Goal: Use online tool/utility: Utilize a website feature to perform a specific function

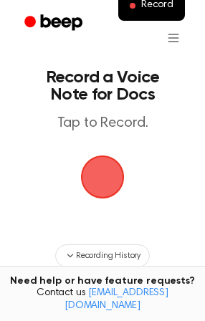
click at [96, 176] on span "button" at bounding box center [102, 177] width 40 height 40
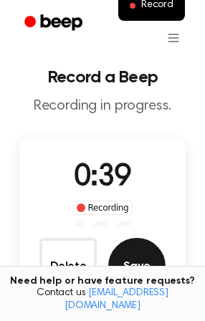
click at [132, 263] on button "Save" at bounding box center [136, 266] width 57 height 57
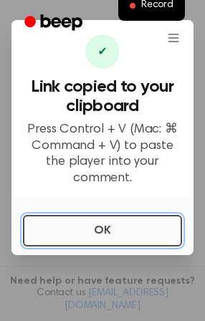
click at [121, 223] on button "OK" at bounding box center [102, 231] width 159 height 32
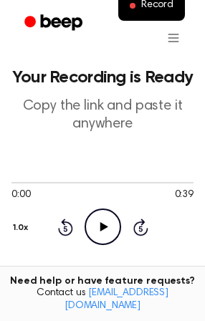
click at [98, 219] on icon "Play Audio" at bounding box center [103, 227] width 37 height 37
click at [98, 223] on icon "Pause Audio" at bounding box center [103, 227] width 37 height 37
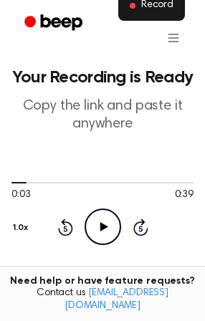
click at [153, 11] on span "Record" at bounding box center [157, 5] width 32 height 13
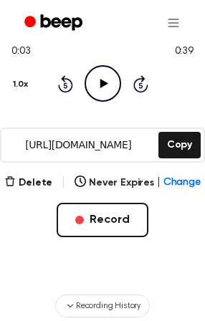
scroll to position [260, 0]
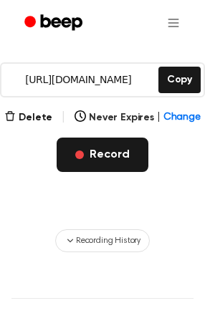
click at [103, 154] on button "Record" at bounding box center [102, 155] width 91 height 34
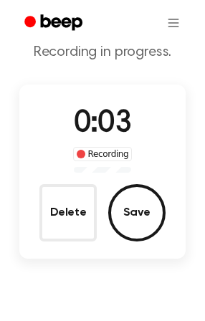
scroll to position [17, 0]
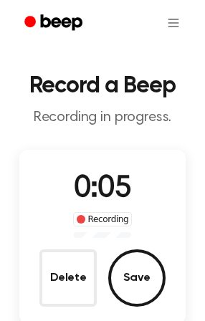
click at [57, 285] on button "Delete" at bounding box center [67, 277] width 57 height 57
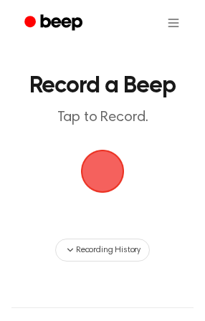
click at [107, 162] on span "button" at bounding box center [103, 172] width 44 height 44
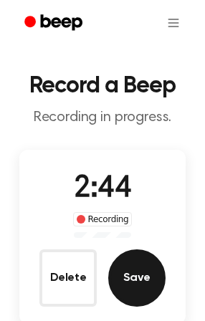
click at [149, 278] on button "Save" at bounding box center [136, 277] width 57 height 57
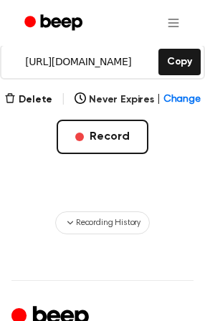
scroll to position [213, 0]
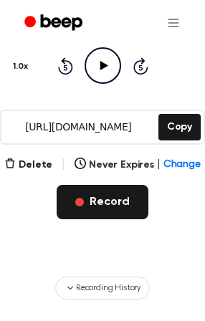
click at [99, 206] on button "Record" at bounding box center [102, 202] width 91 height 34
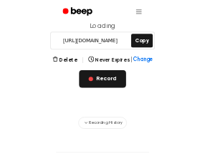
scroll to position [165, 0]
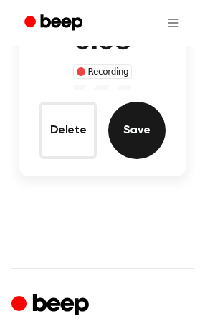
click at [140, 122] on button "Save" at bounding box center [136, 130] width 57 height 57
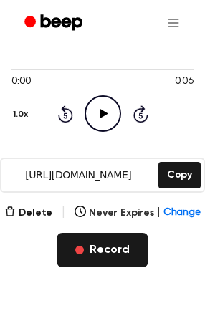
click at [109, 247] on button "Record" at bounding box center [102, 250] width 91 height 34
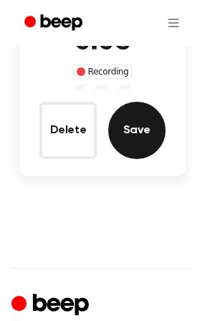
click at [143, 133] on button "Save" at bounding box center [136, 130] width 57 height 57
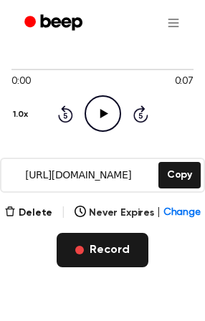
click at [95, 249] on button "Record" at bounding box center [102, 250] width 91 height 34
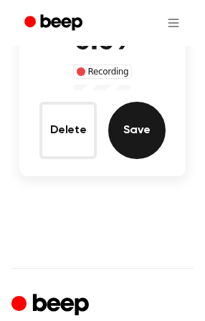
click at [140, 135] on button "Save" at bounding box center [136, 130] width 57 height 57
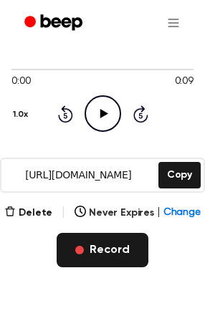
click at [90, 249] on button "Record" at bounding box center [102, 250] width 91 height 34
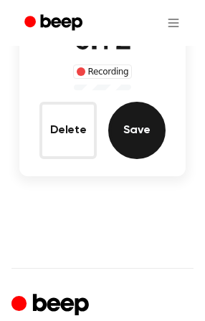
click at [136, 130] on button "Save" at bounding box center [136, 130] width 57 height 57
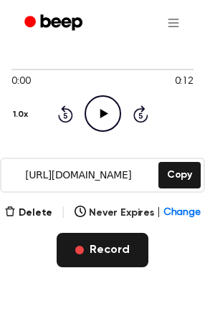
click at [105, 254] on button "Record" at bounding box center [102, 250] width 91 height 34
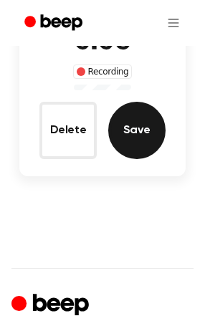
click at [133, 134] on button "Save" at bounding box center [136, 130] width 57 height 57
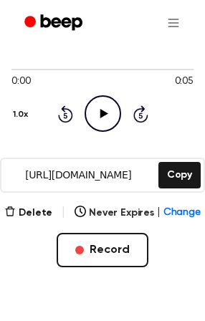
click at [95, 115] on icon "Play Audio" at bounding box center [103, 113] width 37 height 37
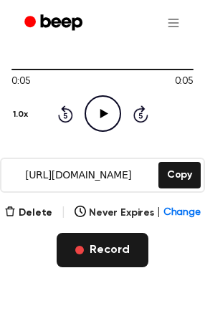
click at [84, 249] on span "button" at bounding box center [79, 250] width 9 height 9
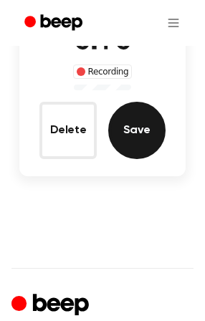
click at [135, 130] on button "Save" at bounding box center [136, 130] width 57 height 57
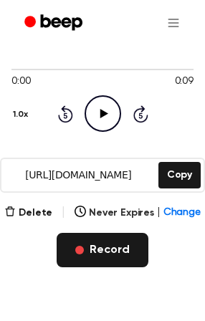
click at [101, 249] on button "Record" at bounding box center [102, 250] width 91 height 34
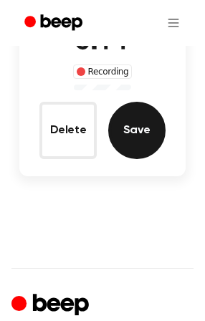
click at [137, 133] on button "Save" at bounding box center [136, 130] width 57 height 57
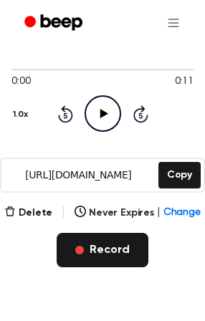
click at [100, 253] on button "Record" at bounding box center [102, 250] width 91 height 34
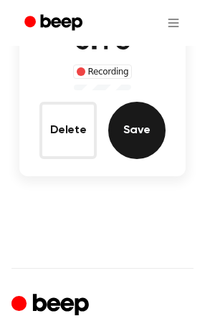
click at [129, 138] on button "Save" at bounding box center [136, 130] width 57 height 57
